Goal: Check status: Check status

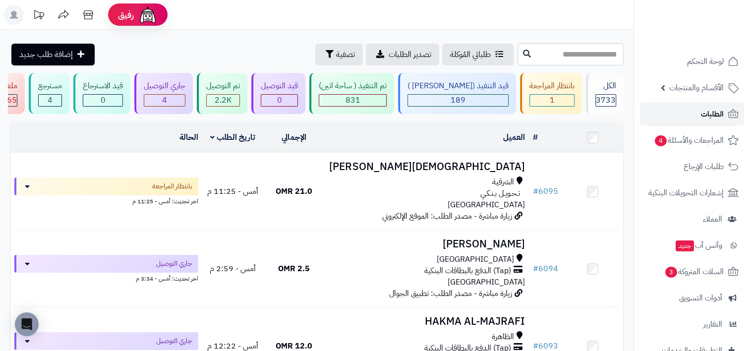
click at [704, 111] on span "الطلبات" at bounding box center [712, 114] width 23 height 14
click at [185, 103] on div "4" at bounding box center [164, 100] width 41 height 11
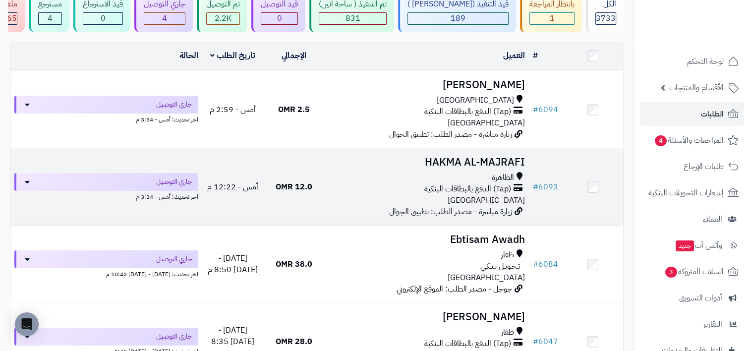
scroll to position [99, 0]
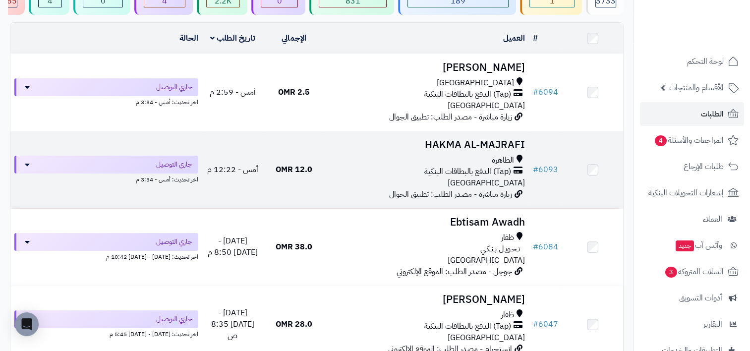
click at [598, 175] on td at bounding box center [593, 169] width 62 height 77
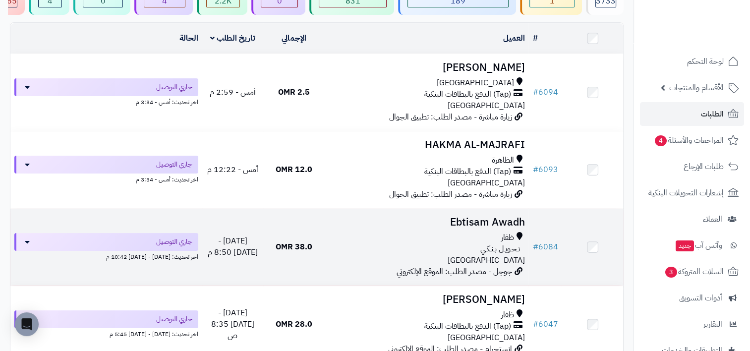
click at [592, 252] on td at bounding box center [593, 247] width 62 height 77
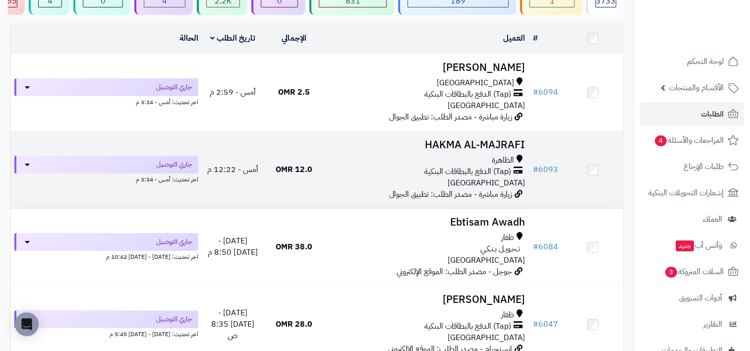
click at [589, 177] on td at bounding box center [593, 169] width 62 height 77
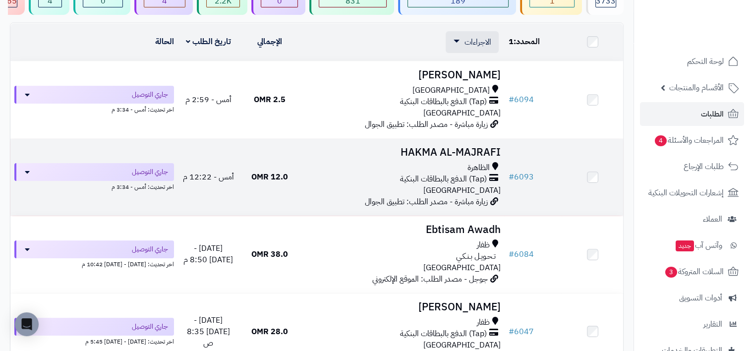
click at [589, 184] on td at bounding box center [593, 177] width 62 height 77
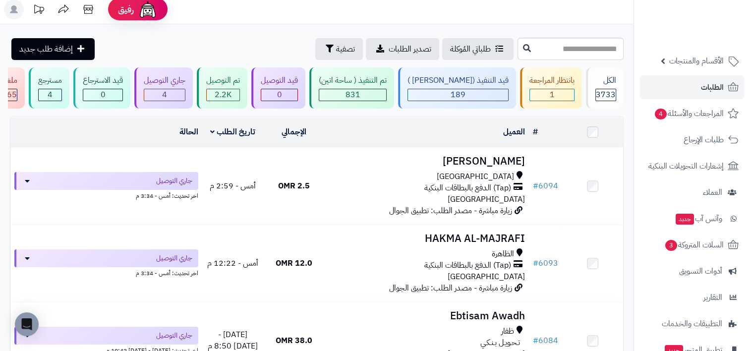
scroll to position [0, 0]
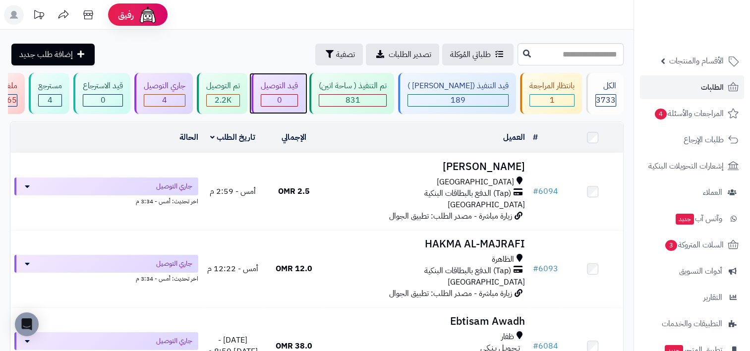
click at [295, 101] on div "0" at bounding box center [279, 100] width 36 height 11
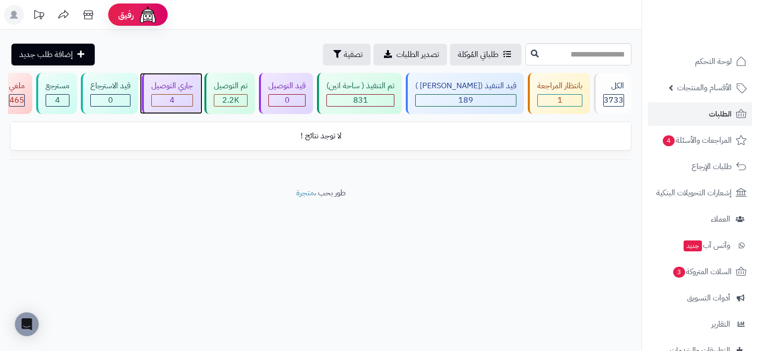
click at [175, 100] on span "4" at bounding box center [172, 100] width 5 height 12
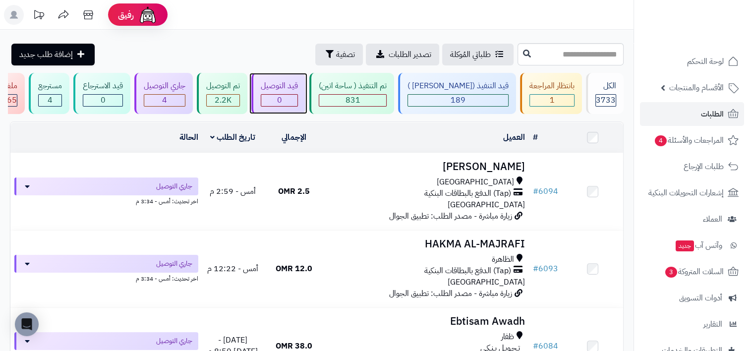
click at [298, 96] on div "0" at bounding box center [279, 100] width 36 height 11
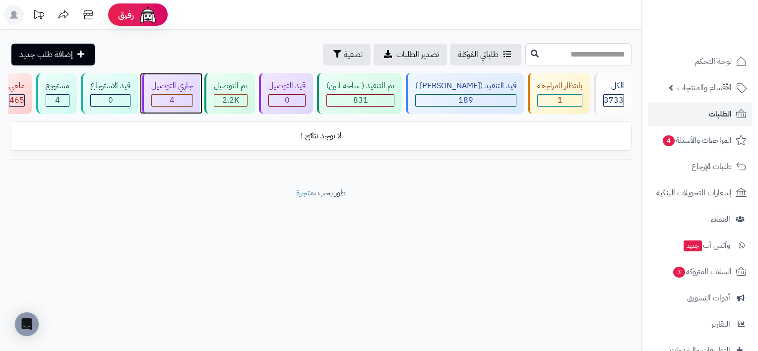
click at [192, 104] on div "4" at bounding box center [172, 100] width 41 height 11
